Goal: Information Seeking & Learning: Learn about a topic

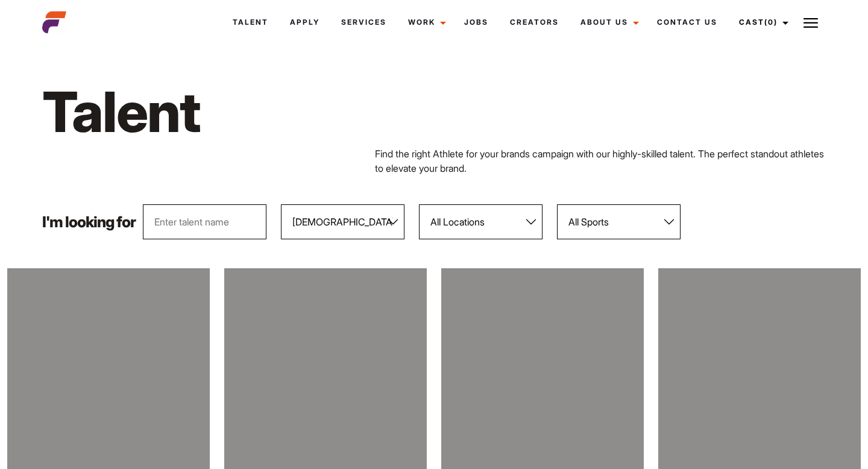
select select "104"
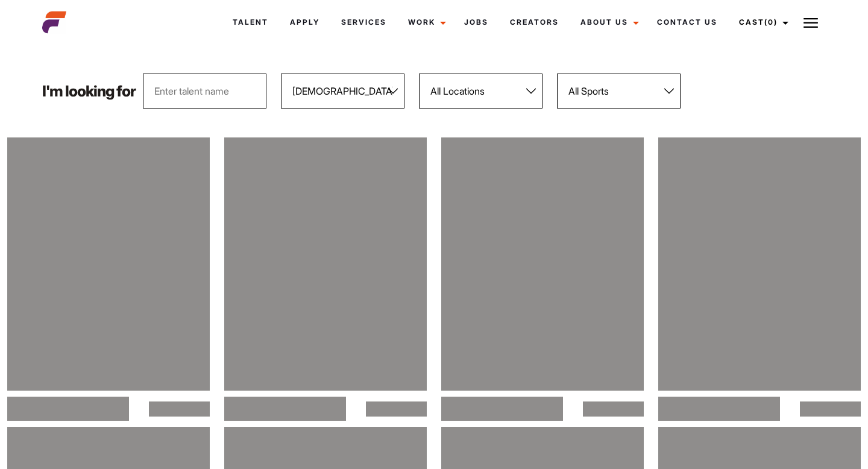
click at [491, 92] on select "All Locations [GEOGRAPHIC_DATA] [GEOGRAPHIC_DATA] [GEOGRAPHIC_DATA] [GEOGRAPHIC…" at bounding box center [481, 91] width 124 height 35
select select "122"
click at [420, 74] on select "All Locations [GEOGRAPHIC_DATA] [GEOGRAPHIC_DATA] [GEOGRAPHIC_DATA] [GEOGRAPHIC…" at bounding box center [481, 91] width 124 height 35
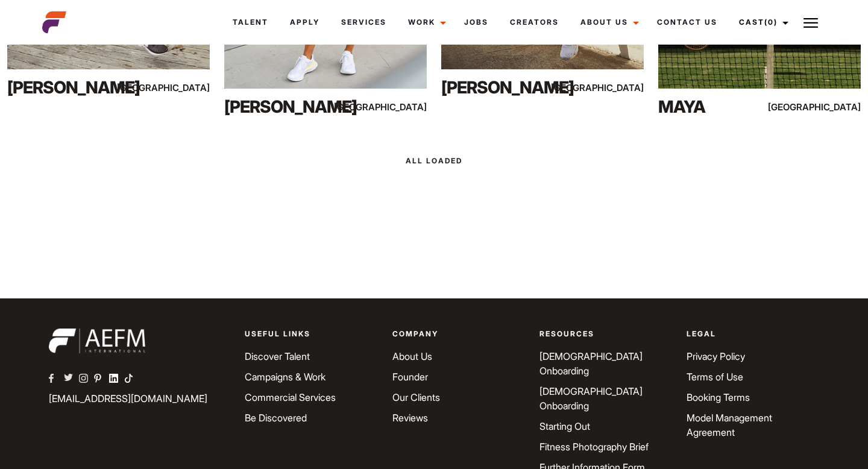
scroll to position [4565, 0]
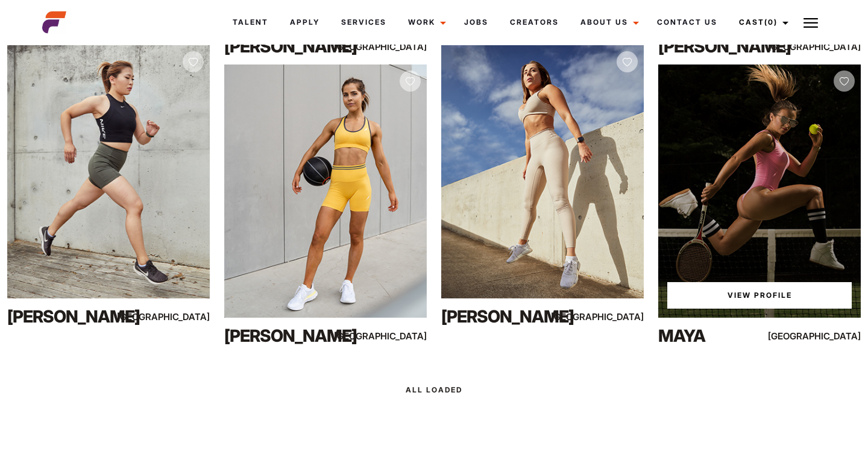
click at [849, 66] on div "View Profile" at bounding box center [760, 191] width 203 height 253
click at [753, 297] on link "View Profile" at bounding box center [760, 295] width 185 height 27
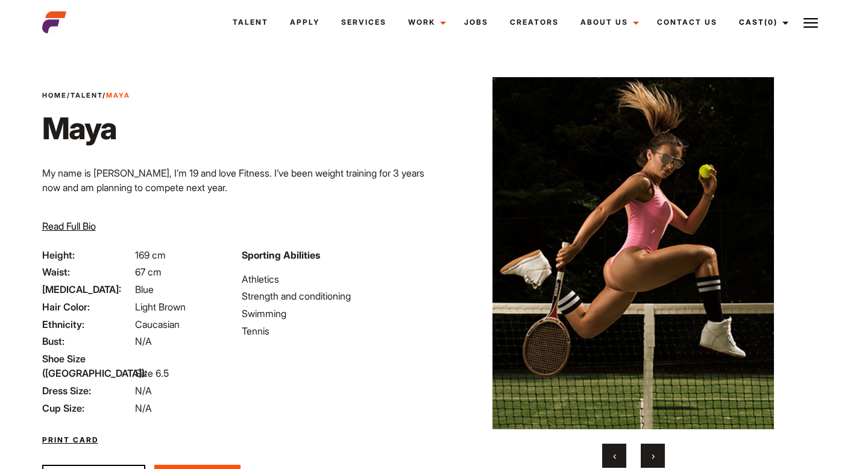
click at [652, 452] on span "›" at bounding box center [653, 456] width 3 height 12
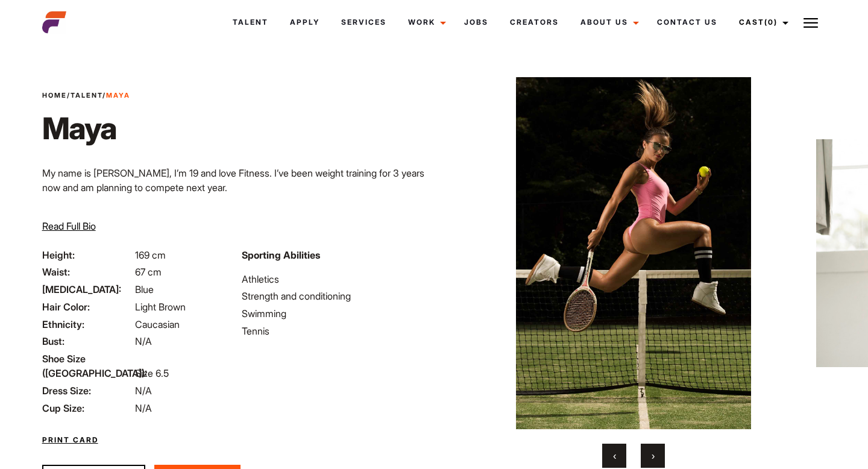
click at [652, 452] on span "›" at bounding box center [653, 456] width 3 height 12
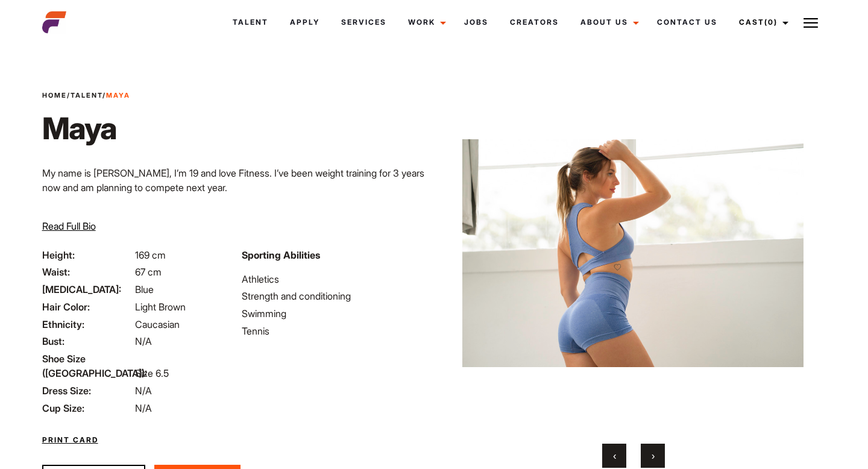
click at [652, 452] on span "›" at bounding box center [653, 456] width 3 height 12
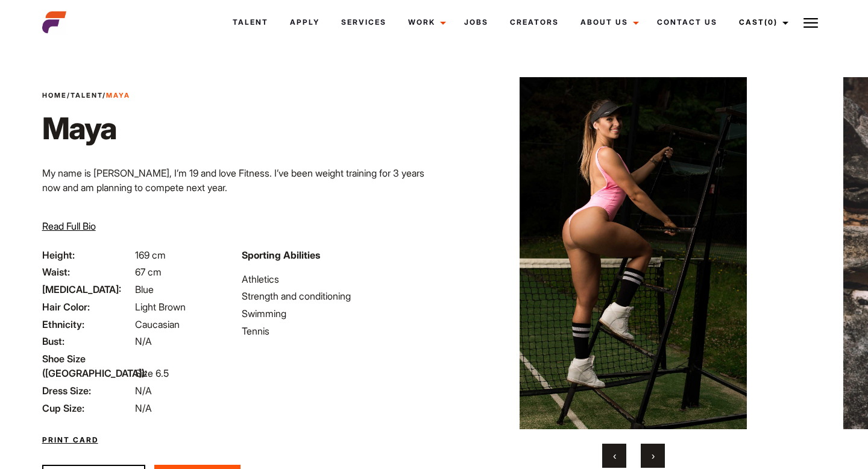
click at [652, 452] on span "›" at bounding box center [653, 456] width 3 height 12
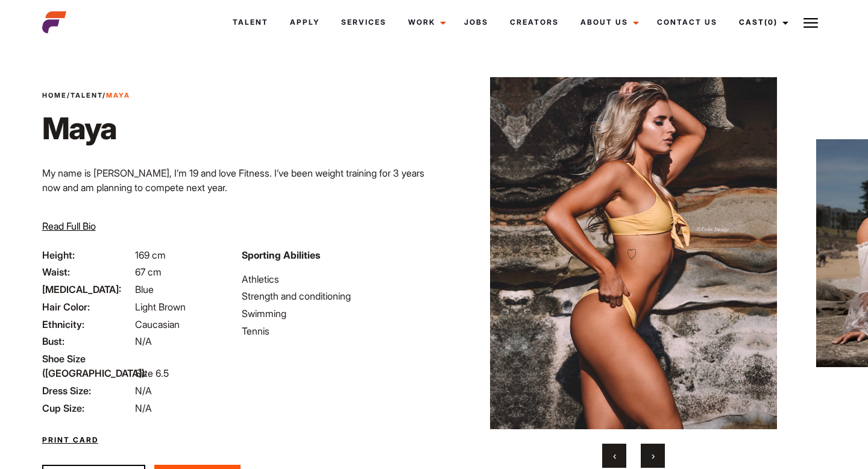
click at [652, 452] on span "›" at bounding box center [653, 456] width 3 height 12
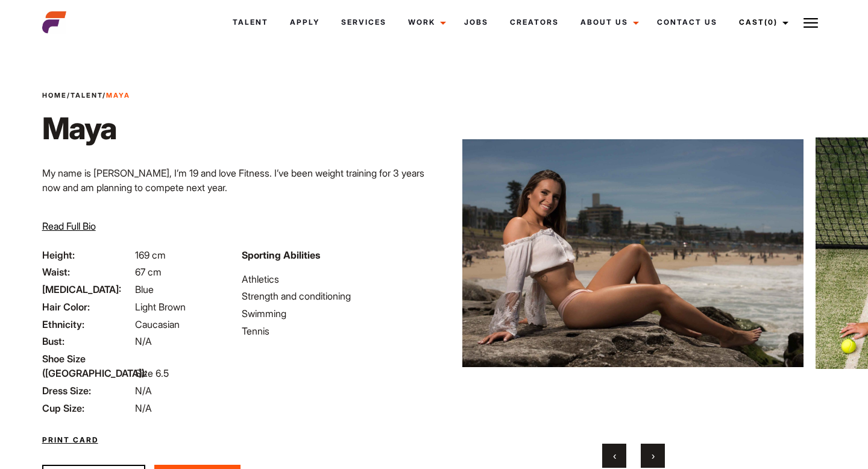
click at [652, 452] on span "›" at bounding box center [653, 456] width 3 height 12
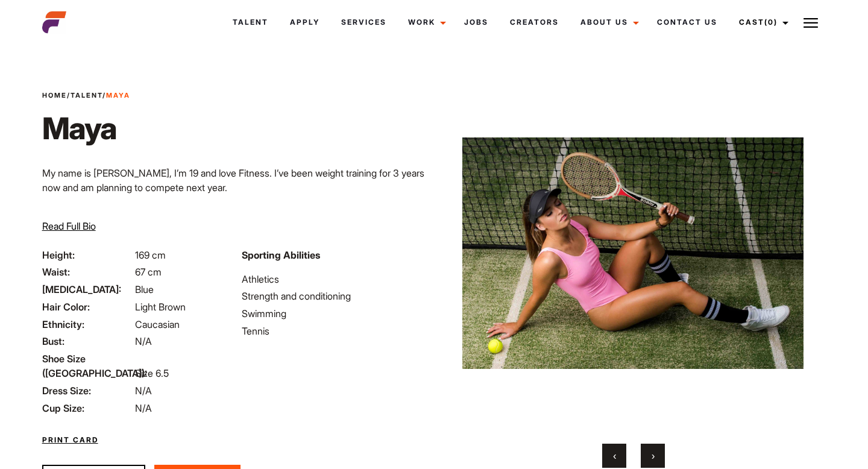
click at [652, 452] on span "›" at bounding box center [653, 456] width 3 height 12
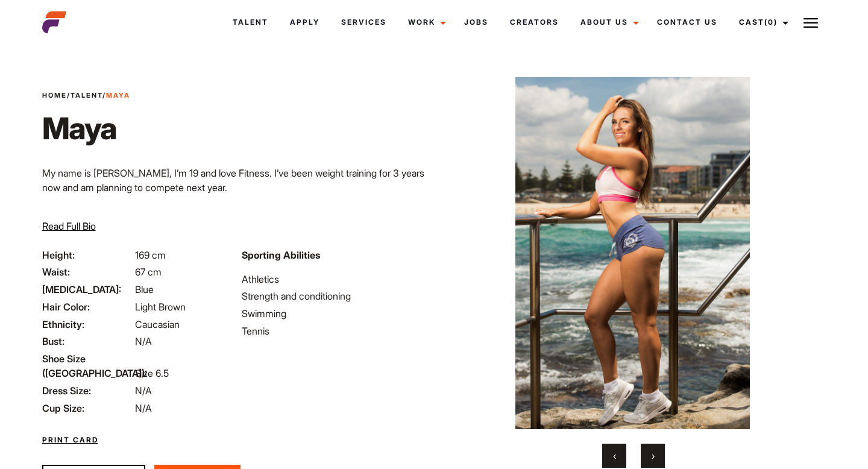
click at [652, 452] on span "›" at bounding box center [653, 456] width 3 height 12
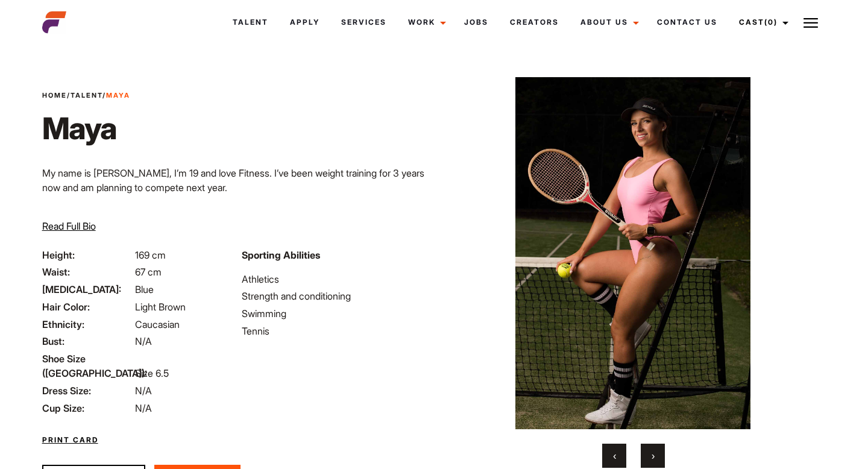
click at [652, 452] on span "›" at bounding box center [653, 456] width 3 height 12
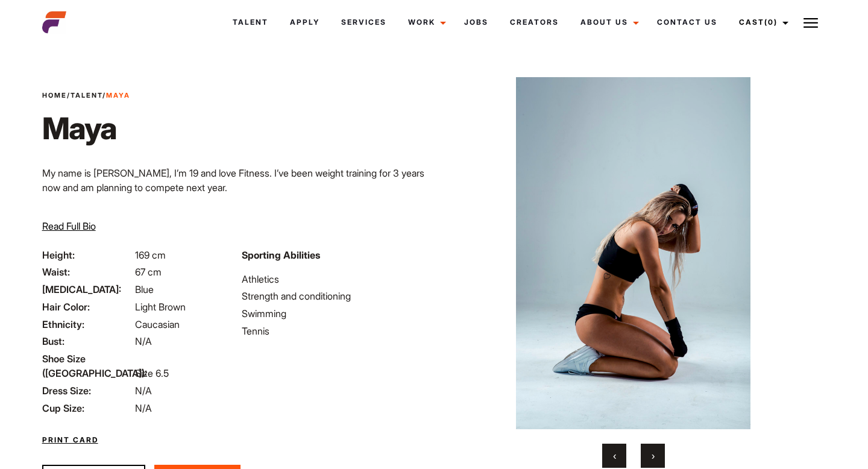
click at [652, 452] on span "›" at bounding box center [653, 456] width 3 height 12
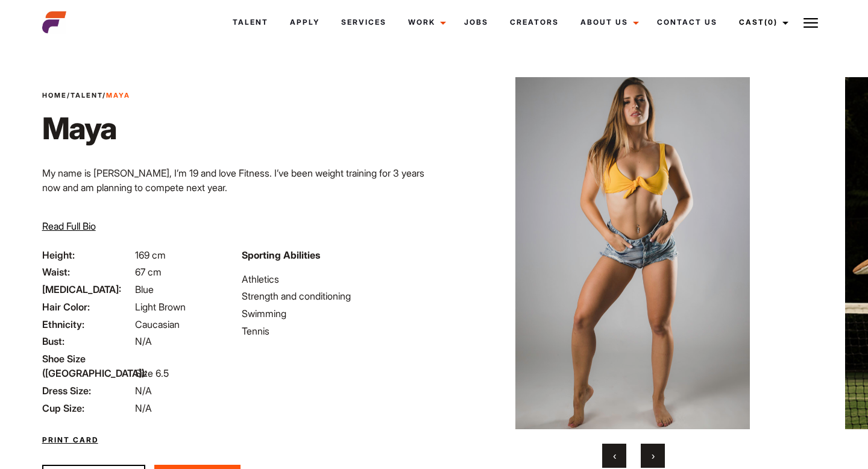
click at [652, 452] on span "›" at bounding box center [653, 456] width 3 height 12
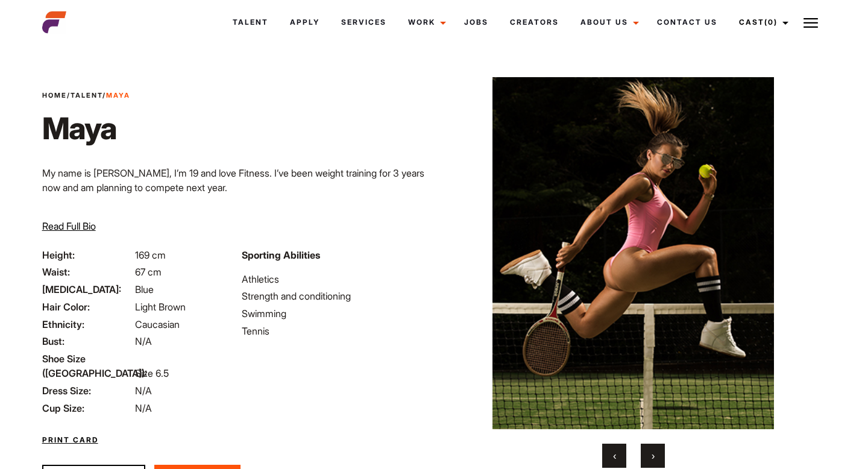
click at [652, 452] on span "›" at bounding box center [653, 456] width 3 height 12
